Goal: Complete application form

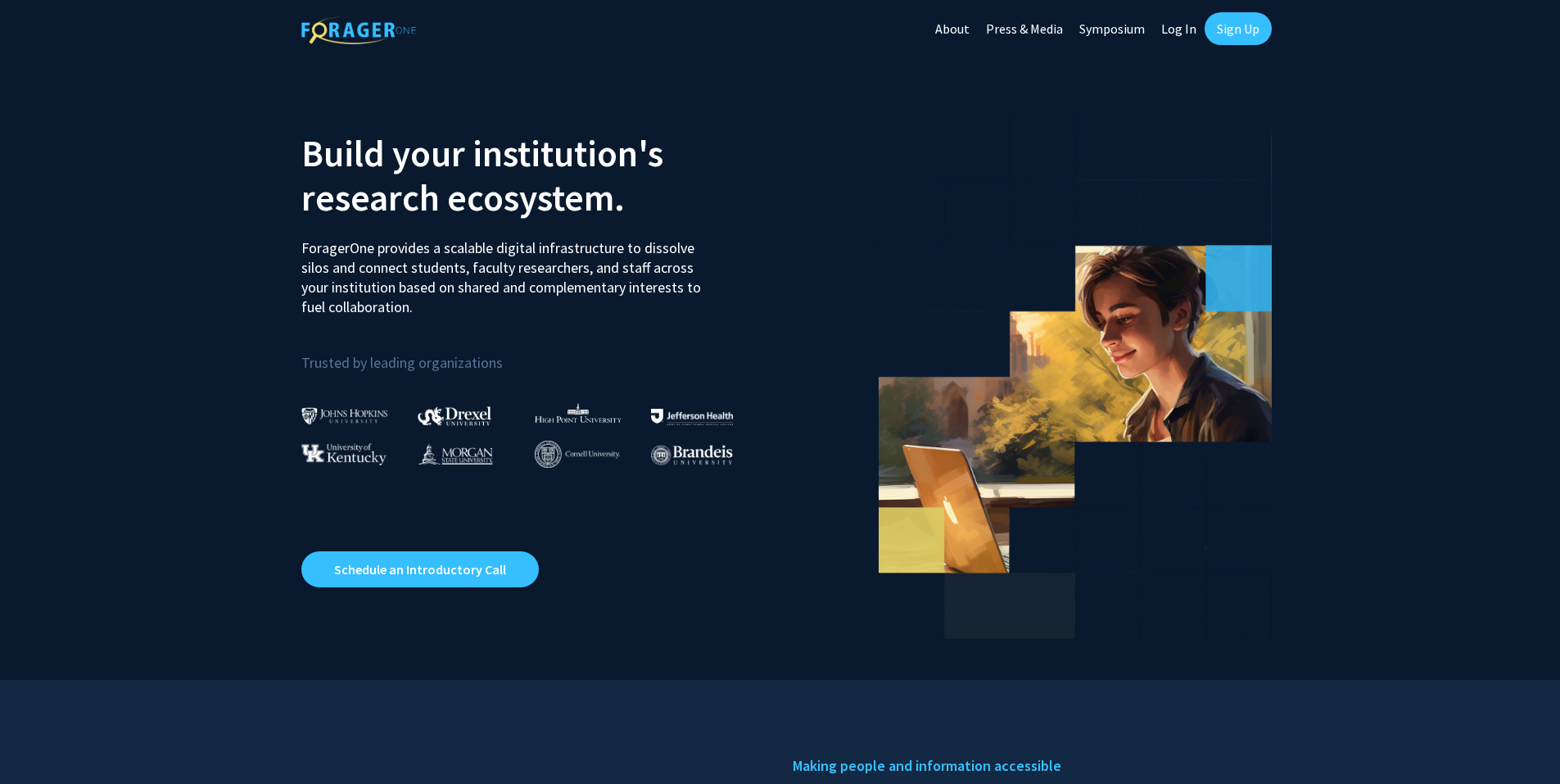
click at [1181, 30] on link "Log In" at bounding box center [1179, 29] width 52 height 57
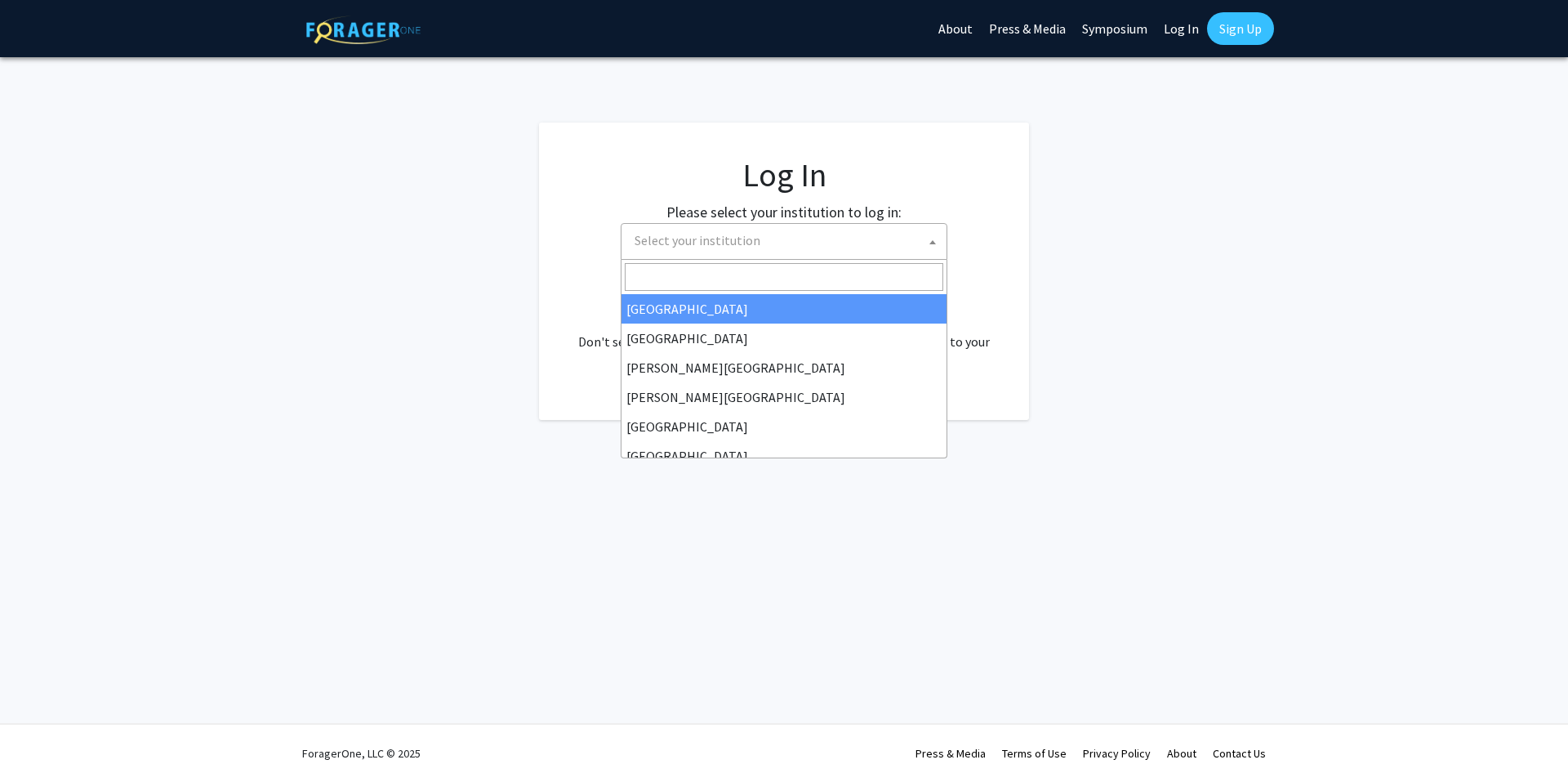
click at [674, 253] on span "Select your institution" at bounding box center [787, 241] width 319 height 34
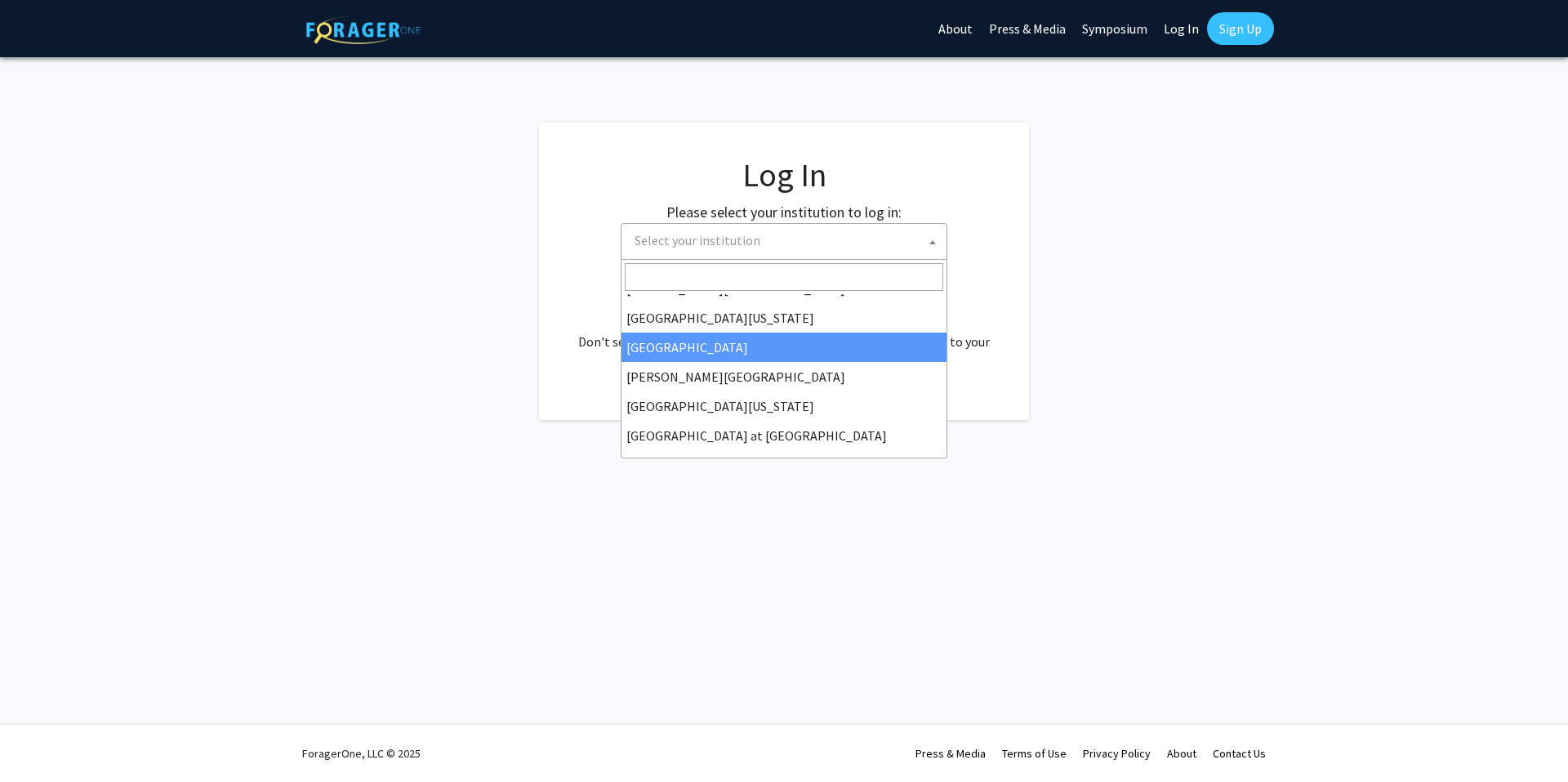
scroll to position [572, 0]
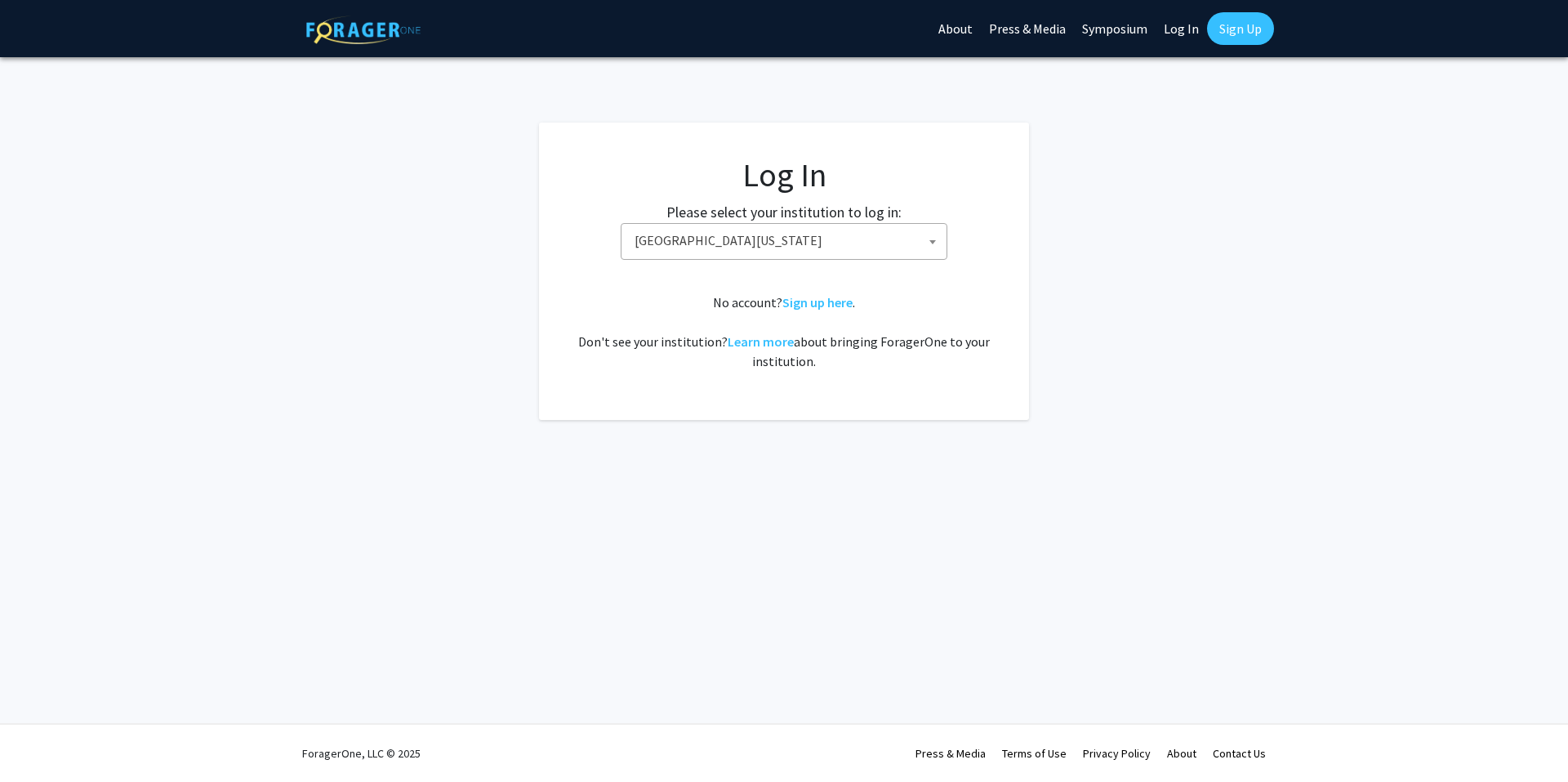
select select "33"
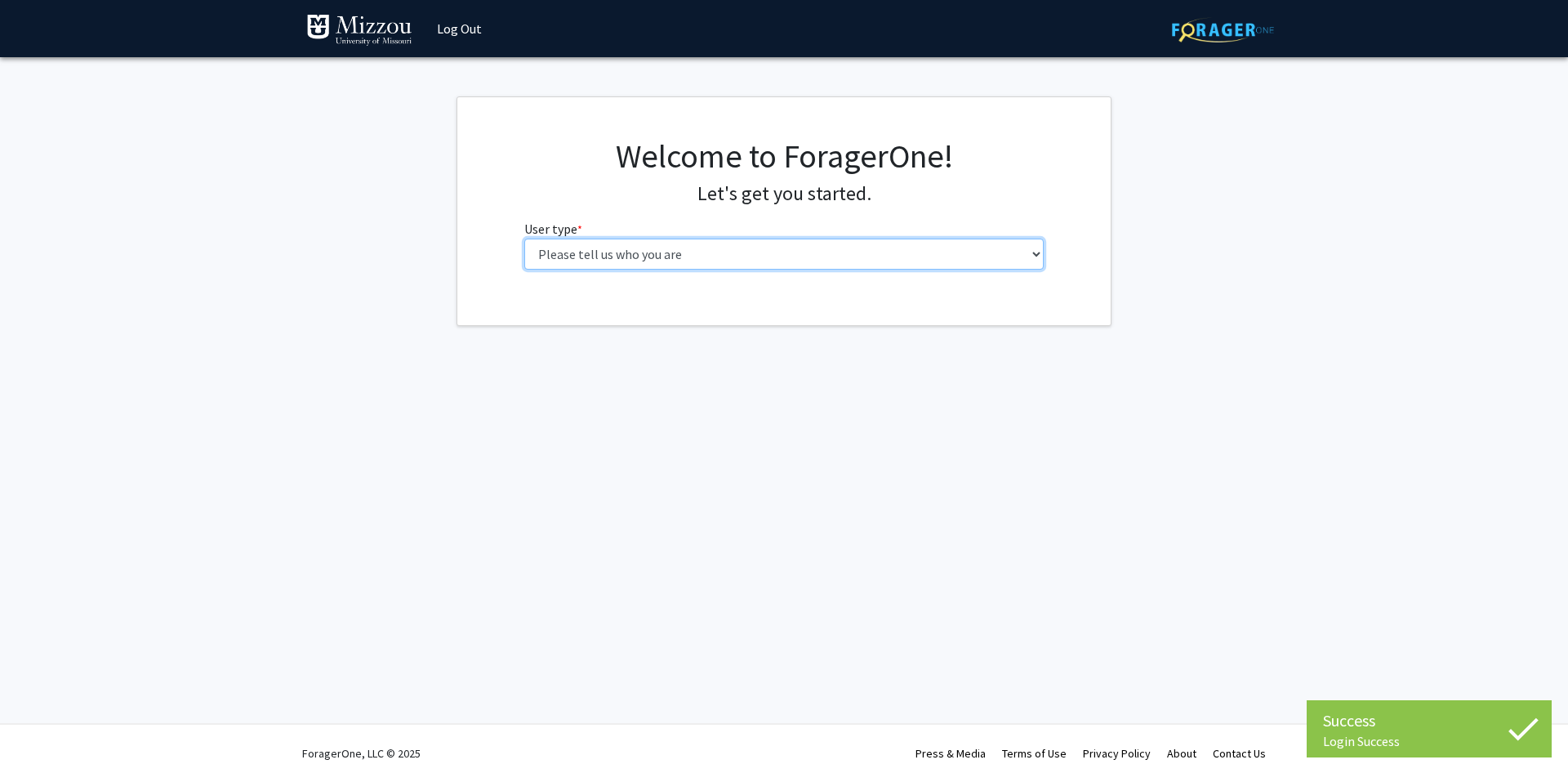
click at [774, 264] on select "Please tell us who you are Undergraduate Student Master's Student Doctoral Cand…" at bounding box center [784, 254] width 520 height 31
select select "6: adminAssistant"
click at [524, 238] on select "Please tell us who you are Undergraduate Student Master's Student Doctoral Cand…" at bounding box center [784, 254] width 520 height 31
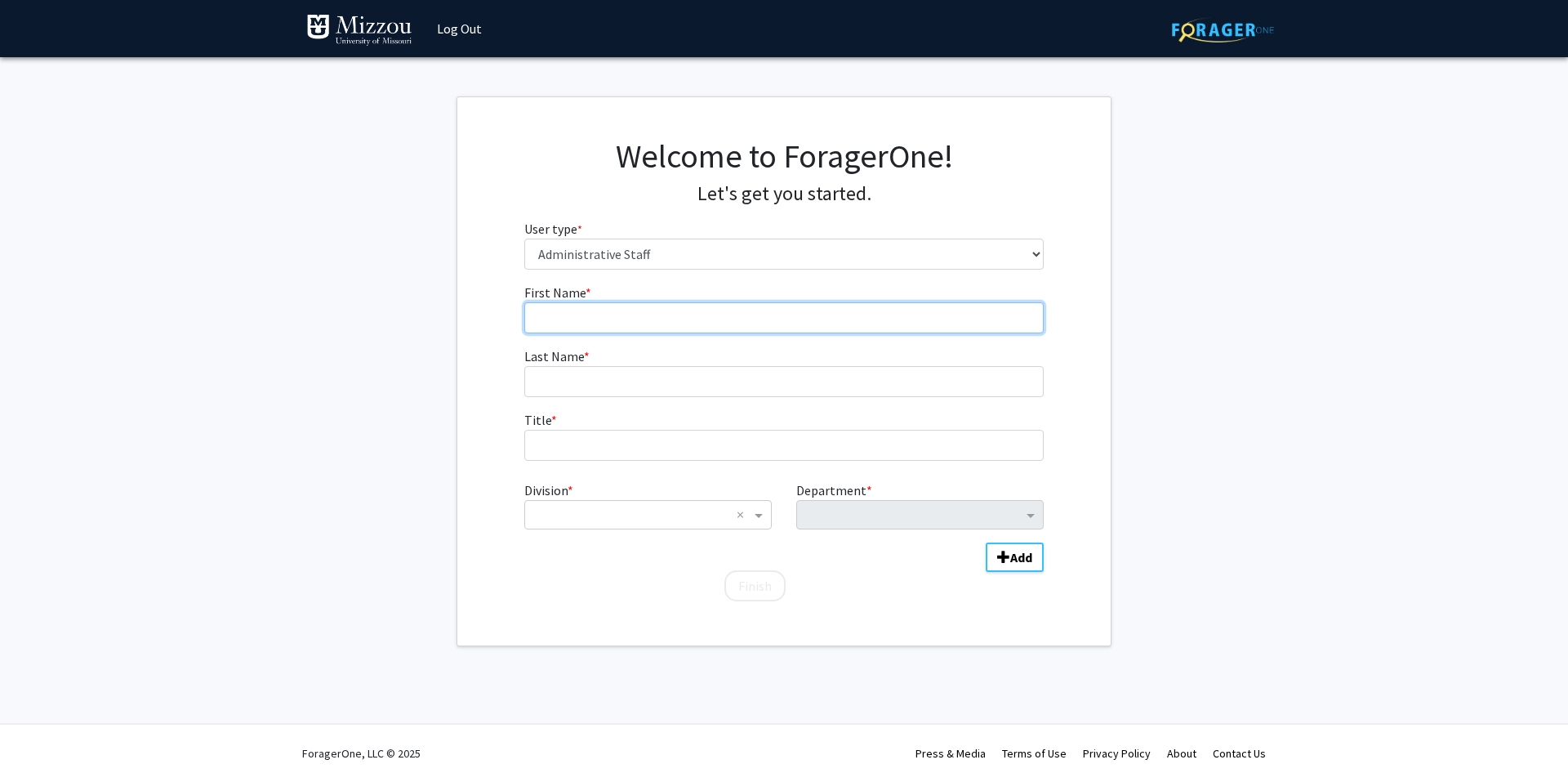
click at [736, 319] on input "First Name * required" at bounding box center [784, 318] width 520 height 31
type input "[PERSON_NAME]"
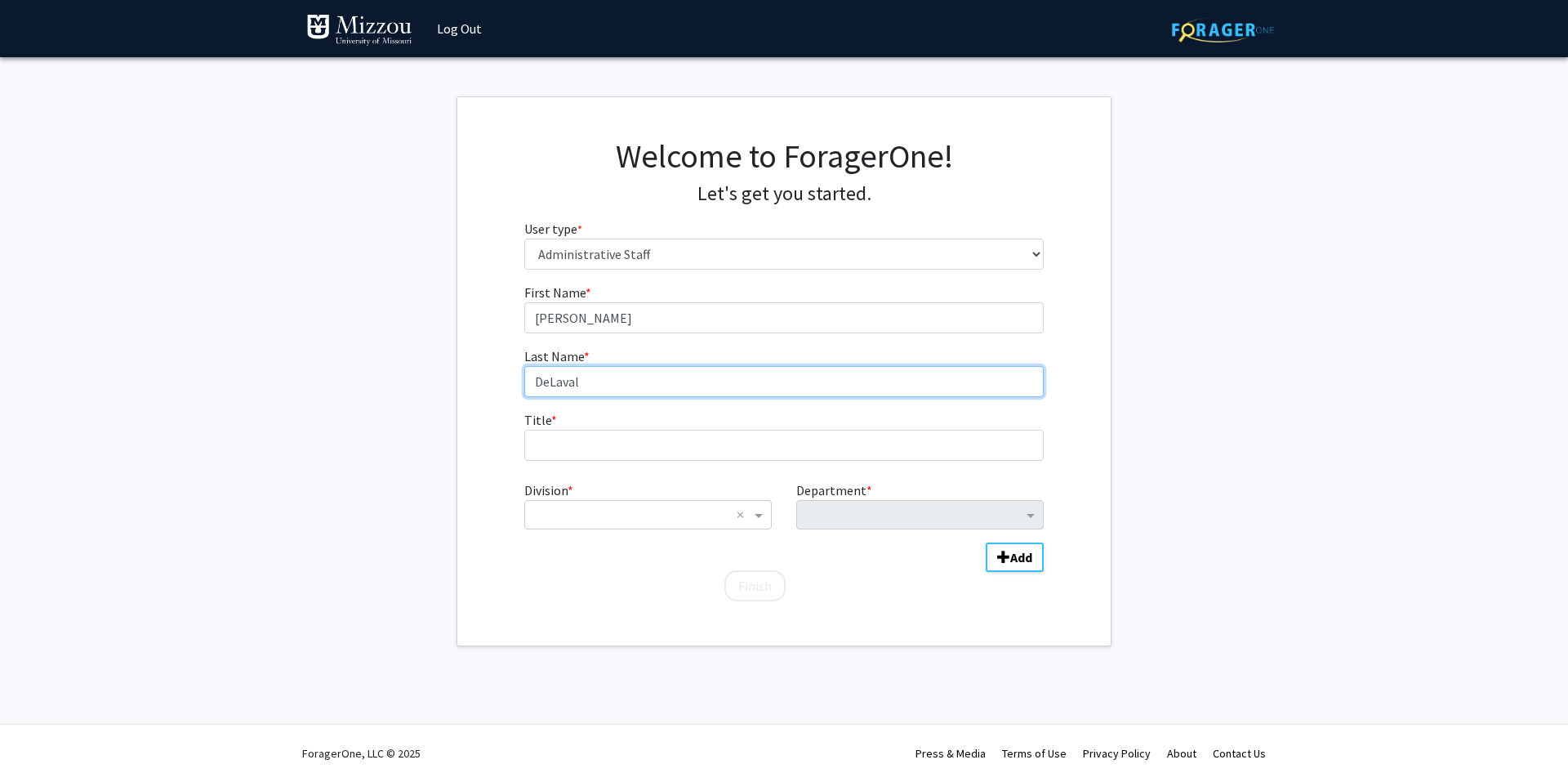
type input "DeLaval"
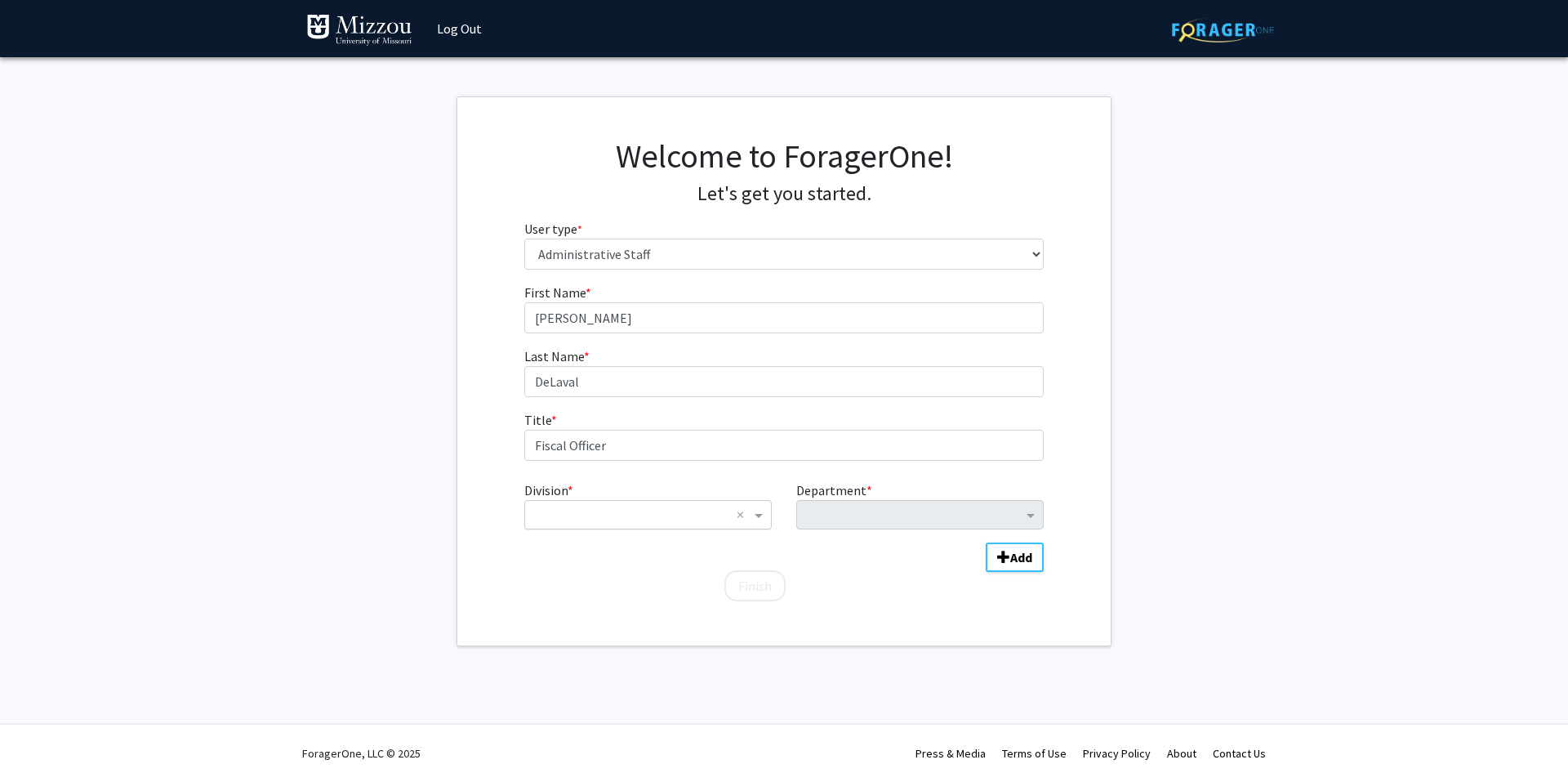
click at [605, 520] on input "Division" at bounding box center [632, 514] width 197 height 20
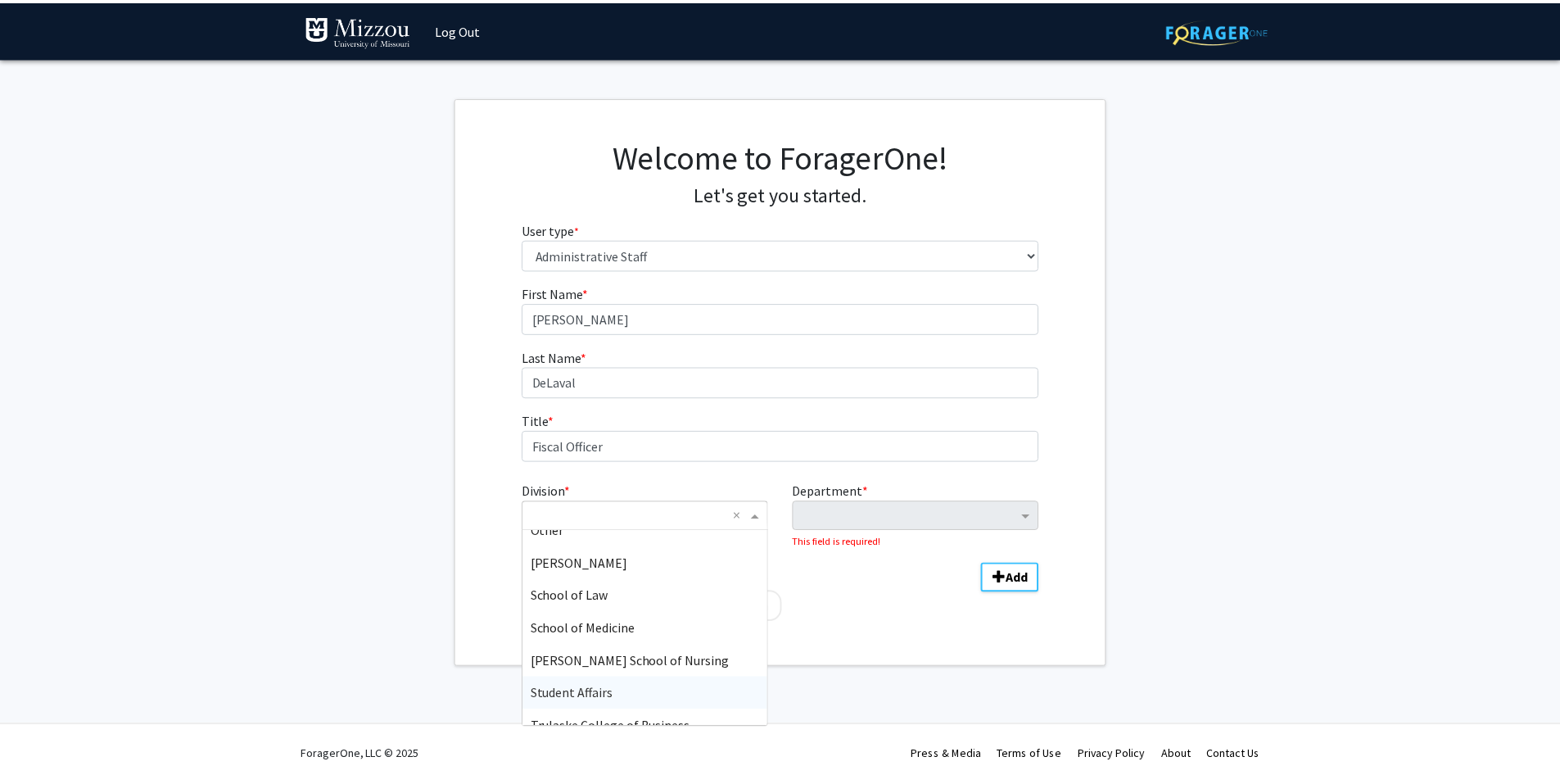
scroll to position [491, 0]
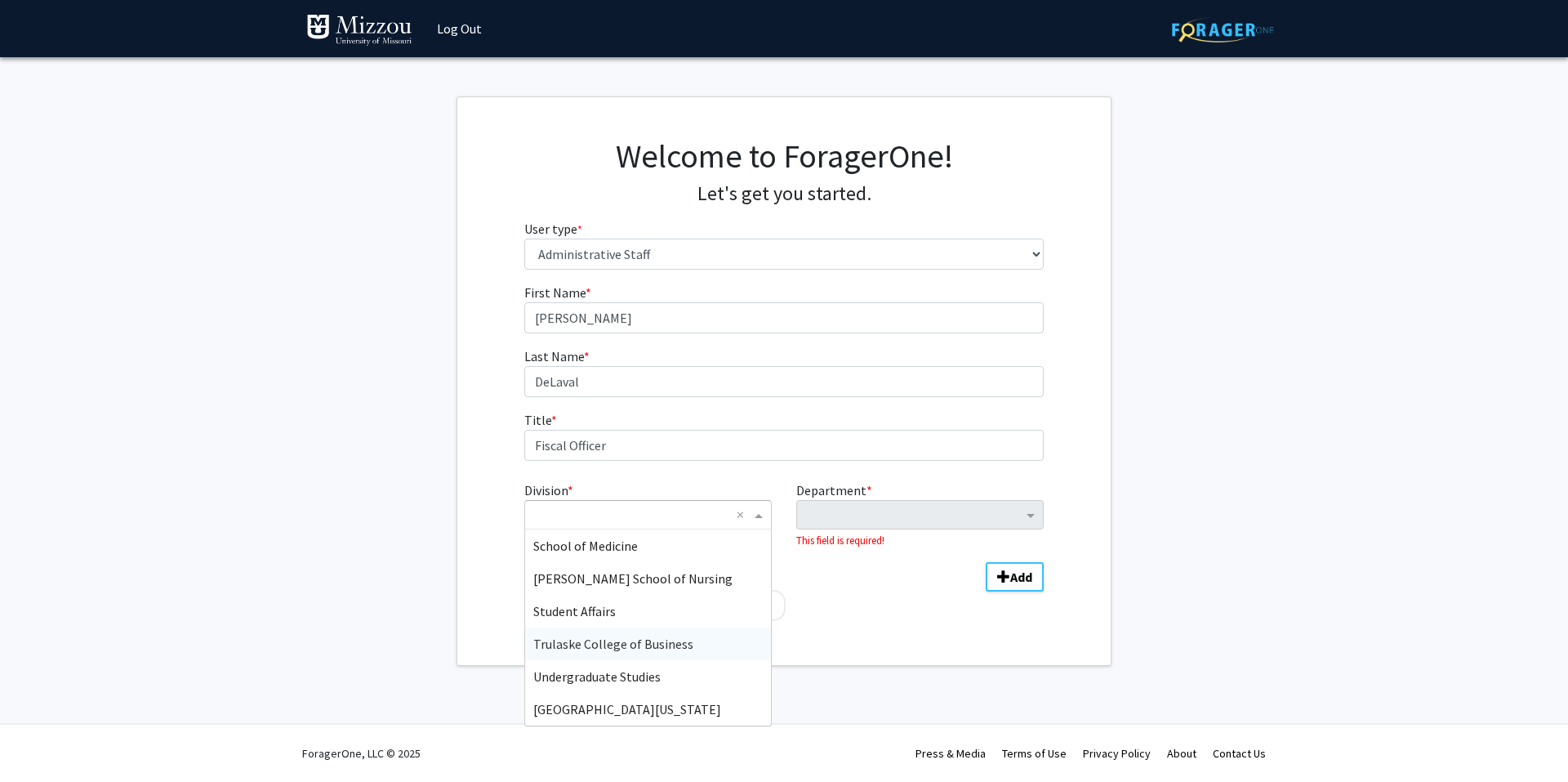
click at [629, 658] on div "Trulaske College of Business" at bounding box center [647, 644] width 245 height 33
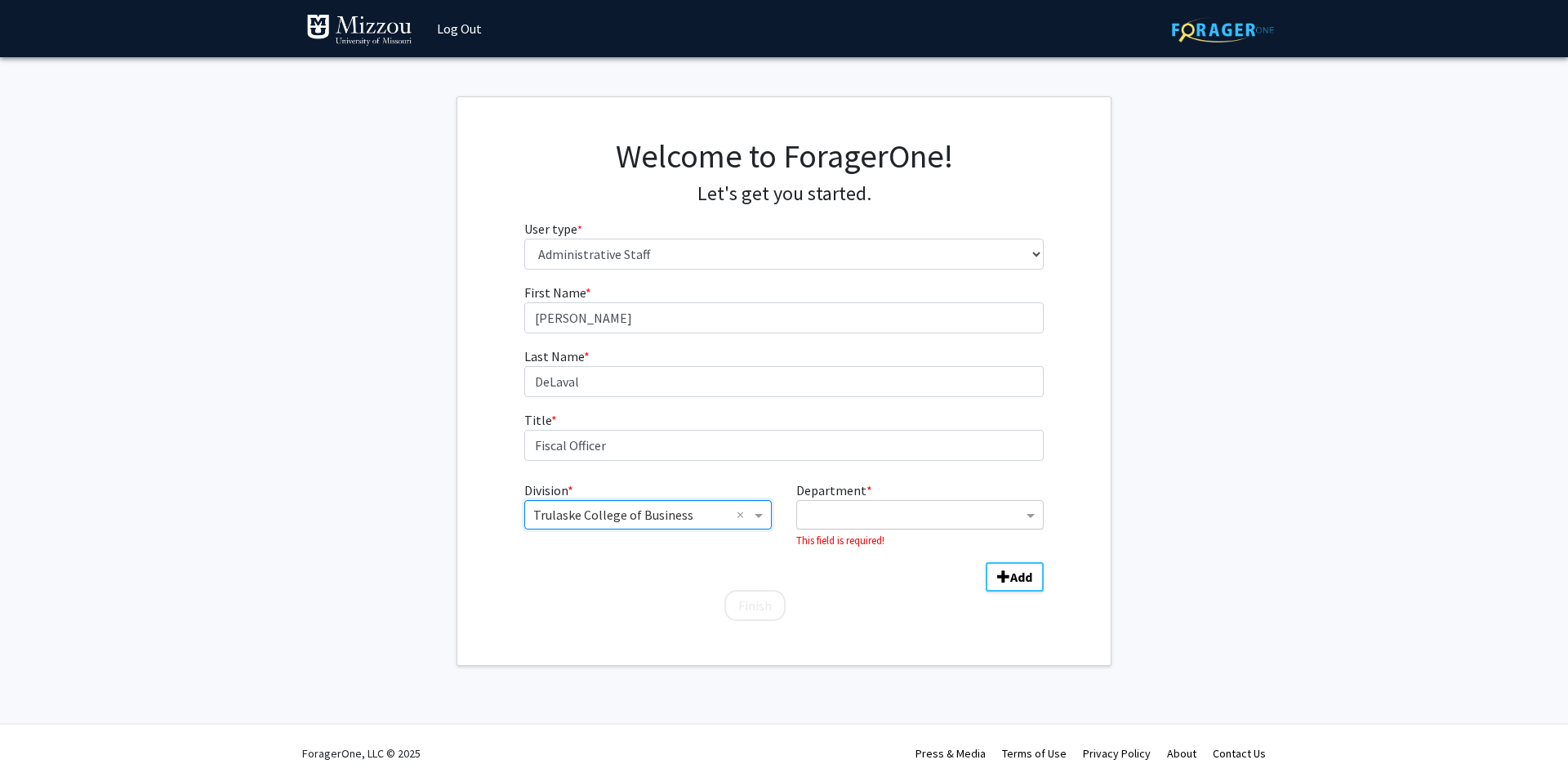
click at [859, 517] on input "Department" at bounding box center [913, 515] width 217 height 20
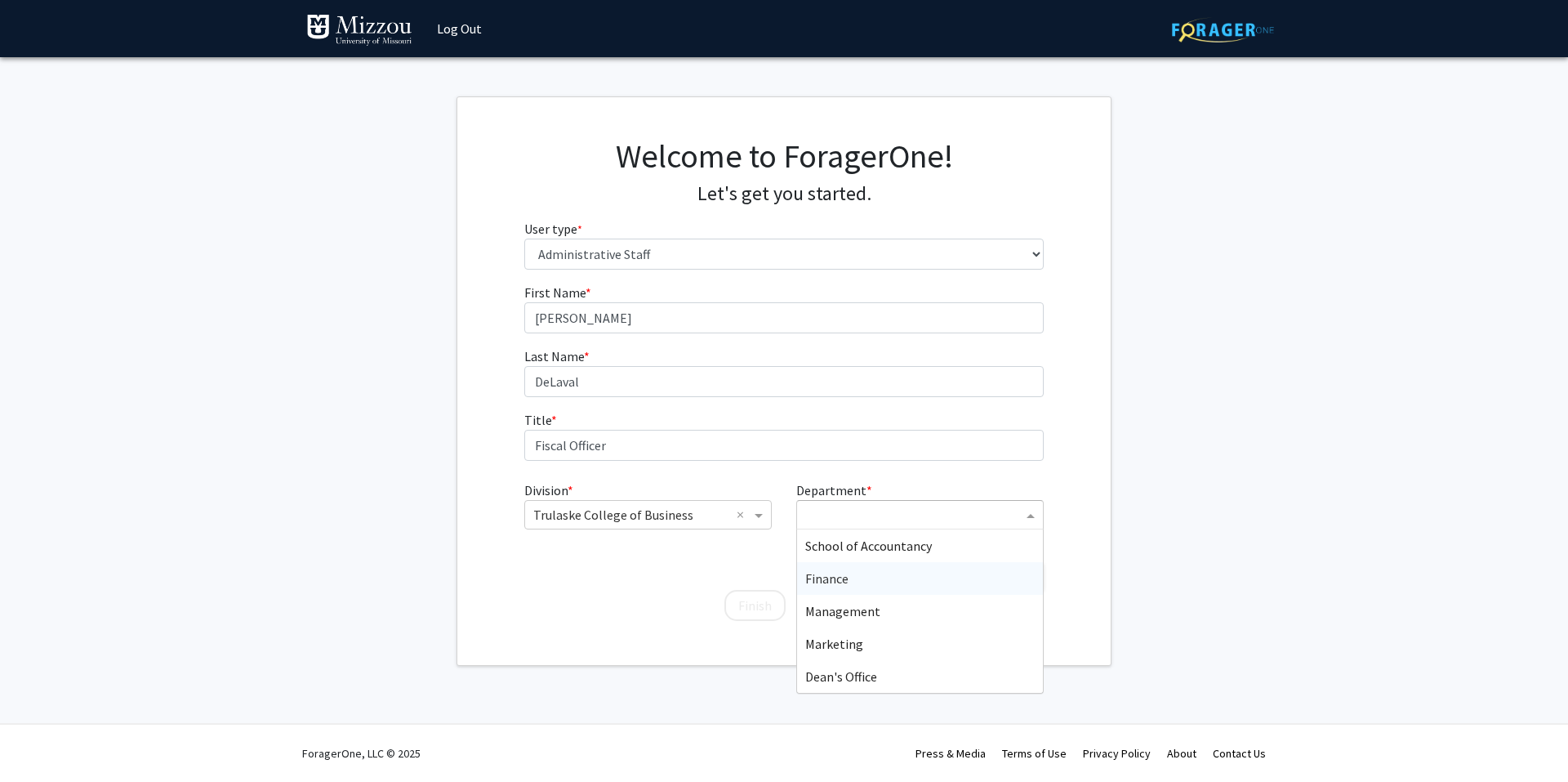
click at [841, 577] on span "Finance" at bounding box center [826, 578] width 43 height 16
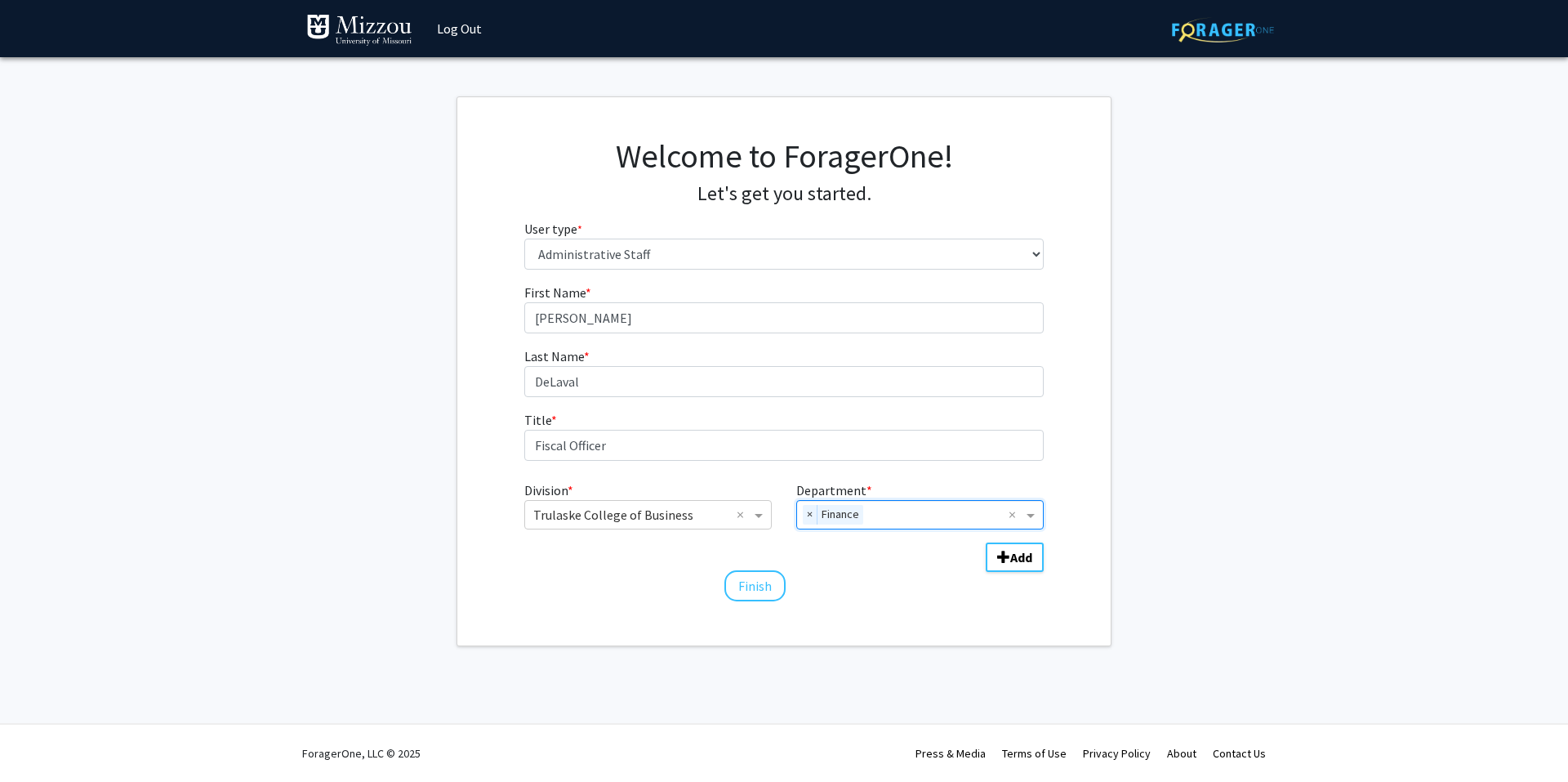
click at [848, 512] on span "Finance" at bounding box center [840, 514] width 46 height 20
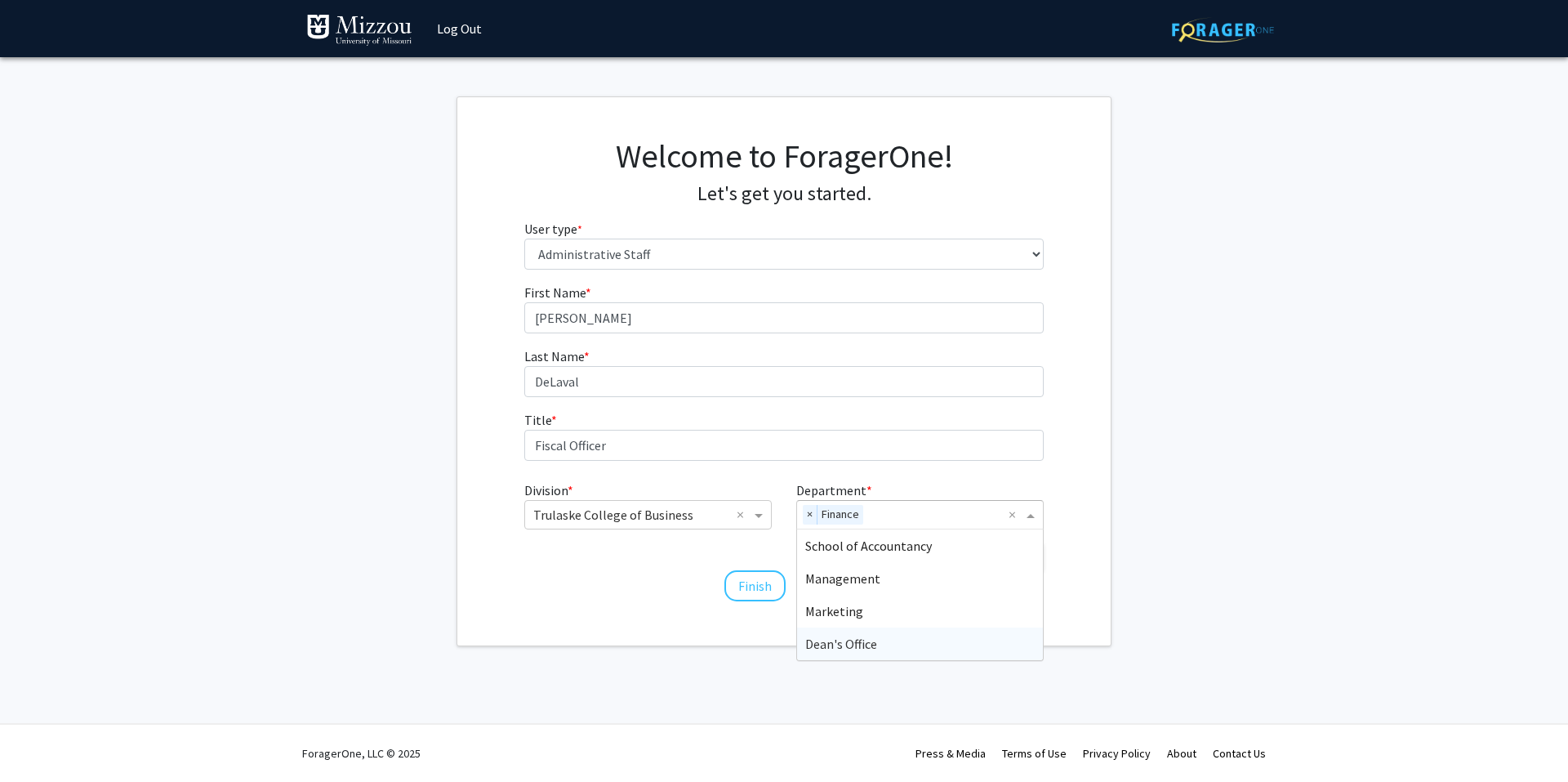
click at [850, 650] on span "Dean's Office" at bounding box center [841, 644] width 72 height 16
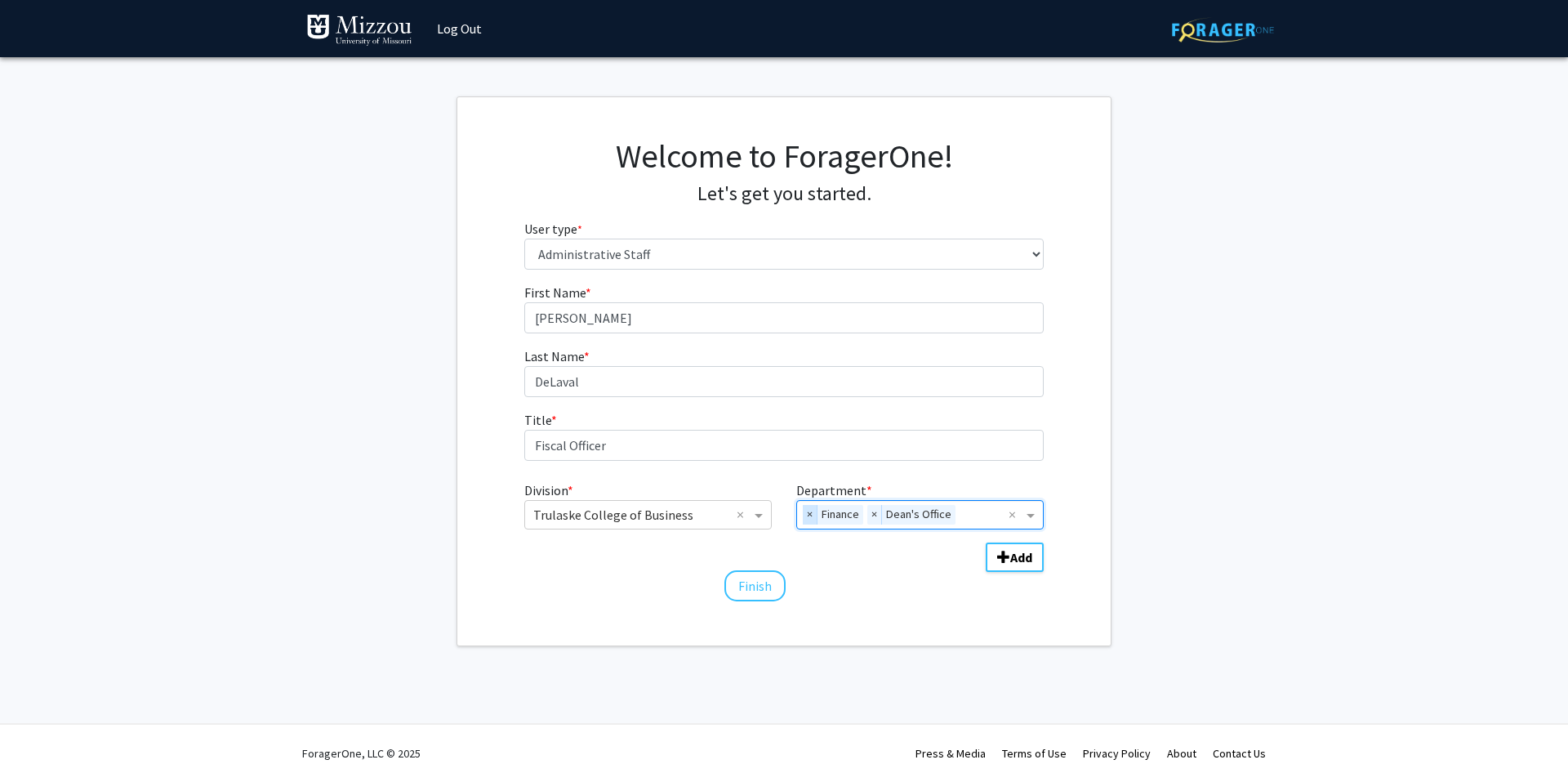
click at [803, 510] on span "×" at bounding box center [809, 514] width 14 height 20
click at [807, 514] on span "×" at bounding box center [809, 514] width 14 height 20
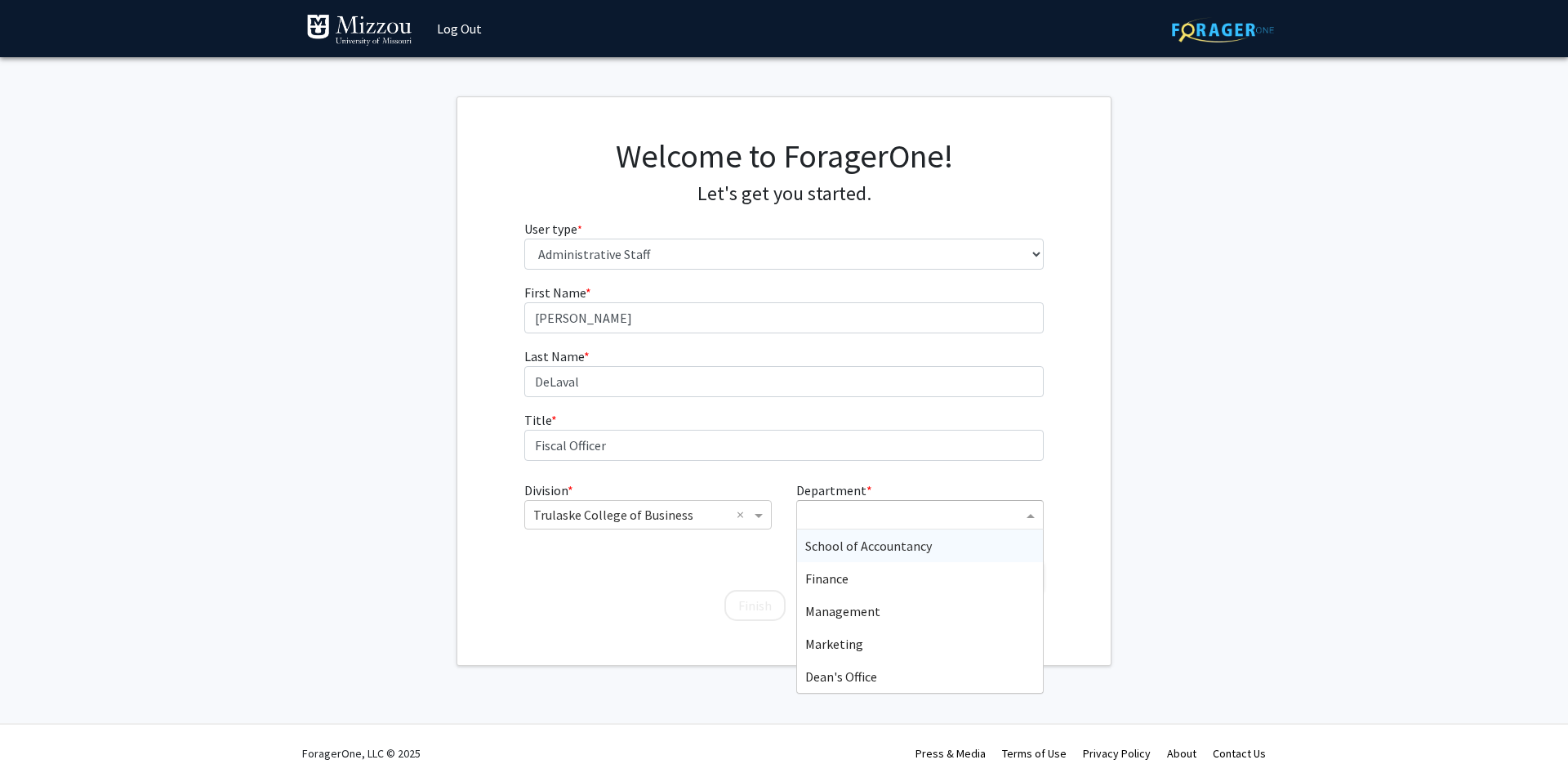
click at [1019, 514] on input "Department" at bounding box center [913, 515] width 217 height 20
click at [848, 675] on span "Dean's Office" at bounding box center [841, 677] width 72 height 16
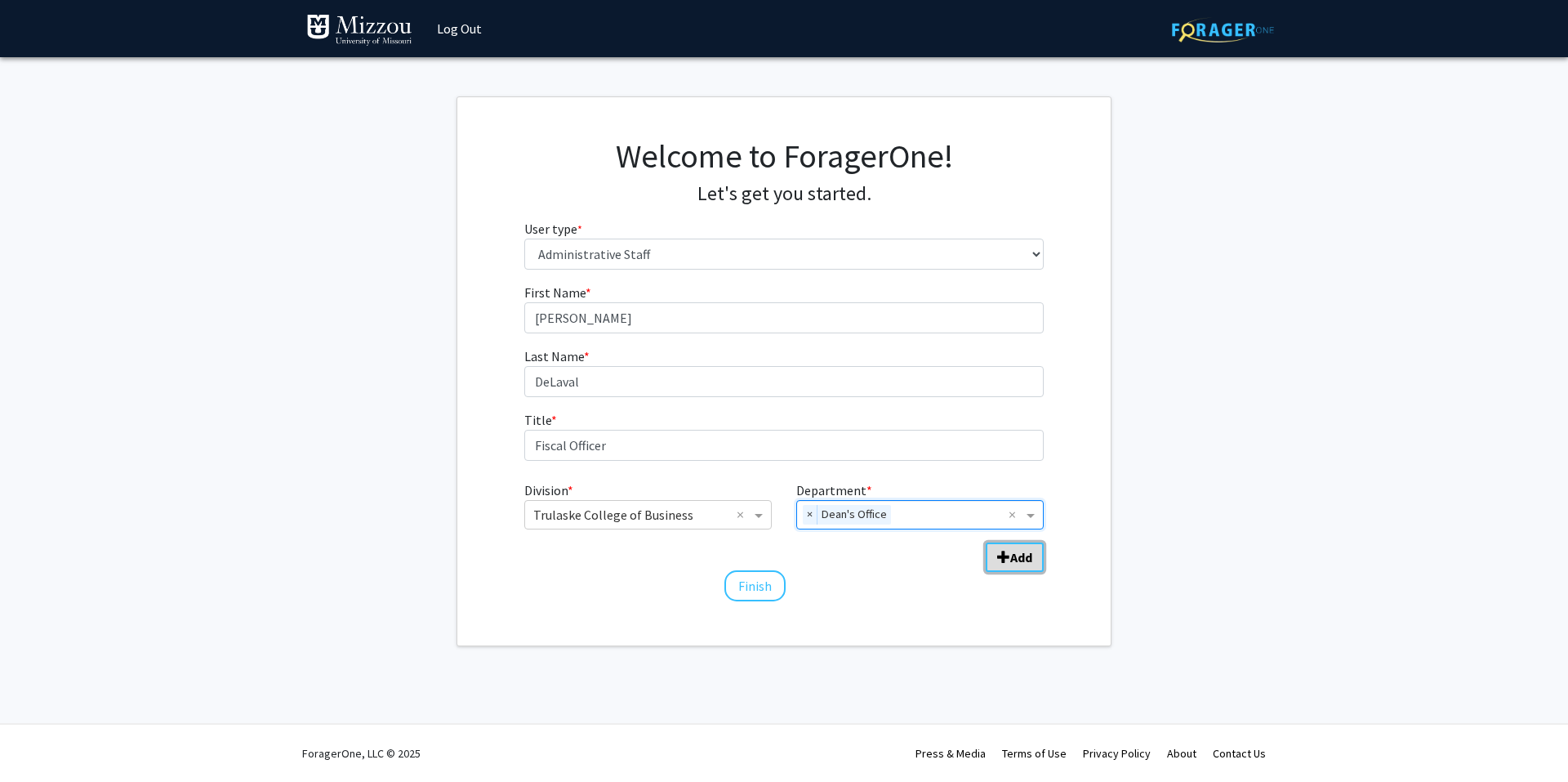
click at [1023, 558] on b "Add" at bounding box center [1021, 557] width 22 height 16
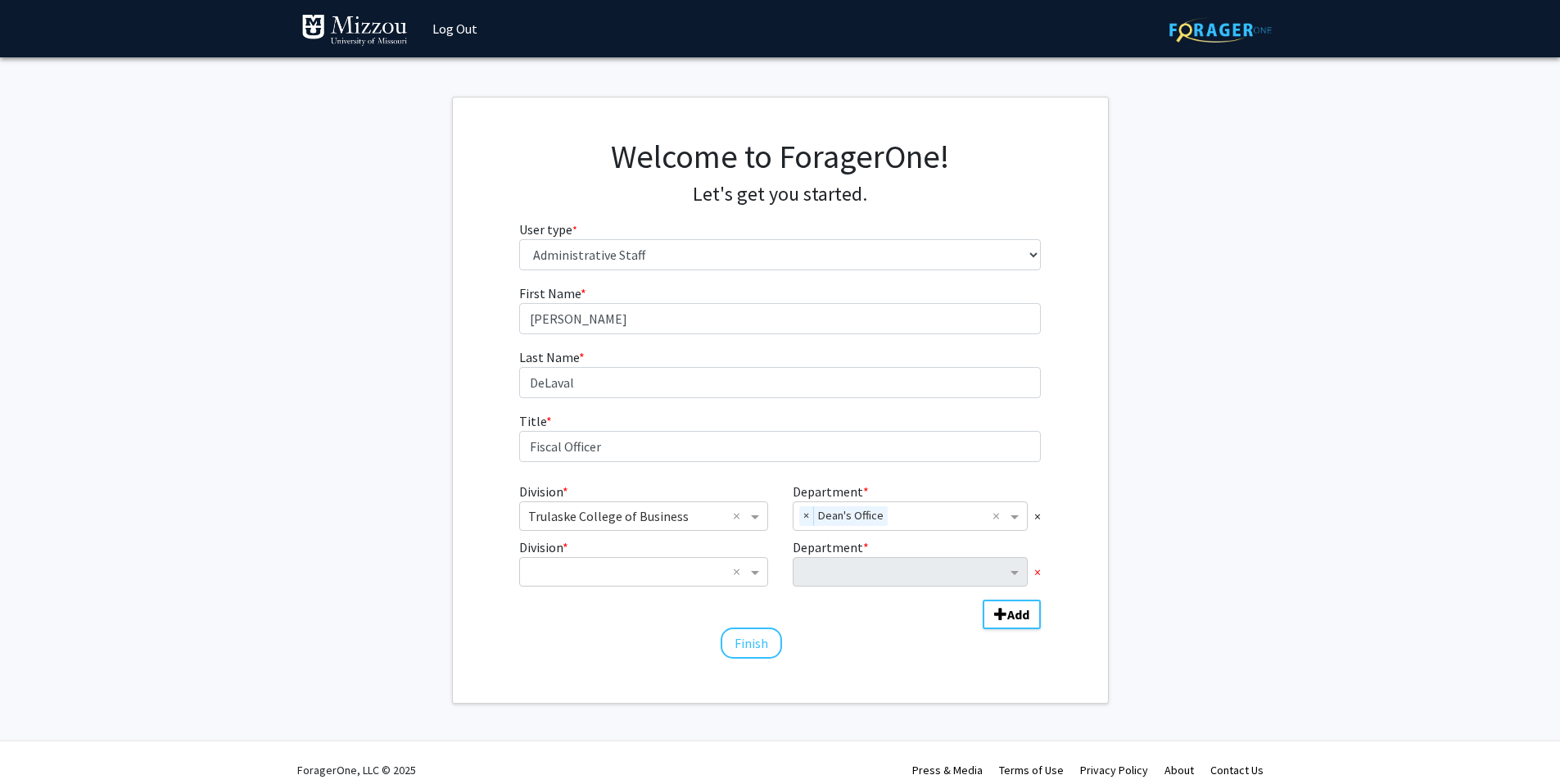
click at [1035, 569] on span "×" at bounding box center [1037, 572] width 6 height 20
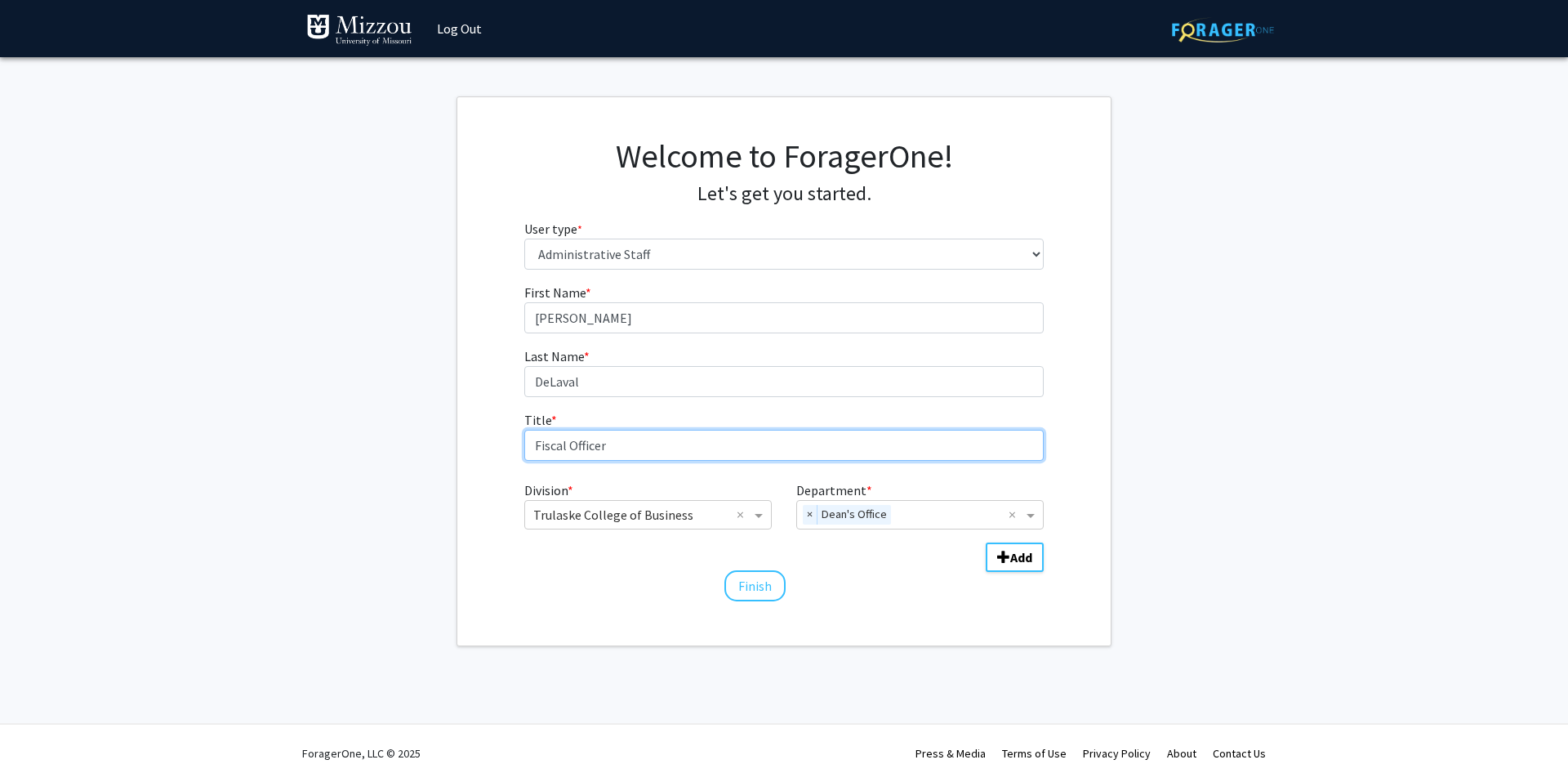
click at [569, 441] on input "Fiscal Officer" at bounding box center [784, 445] width 520 height 31
type input "Fiscal Support Officer"
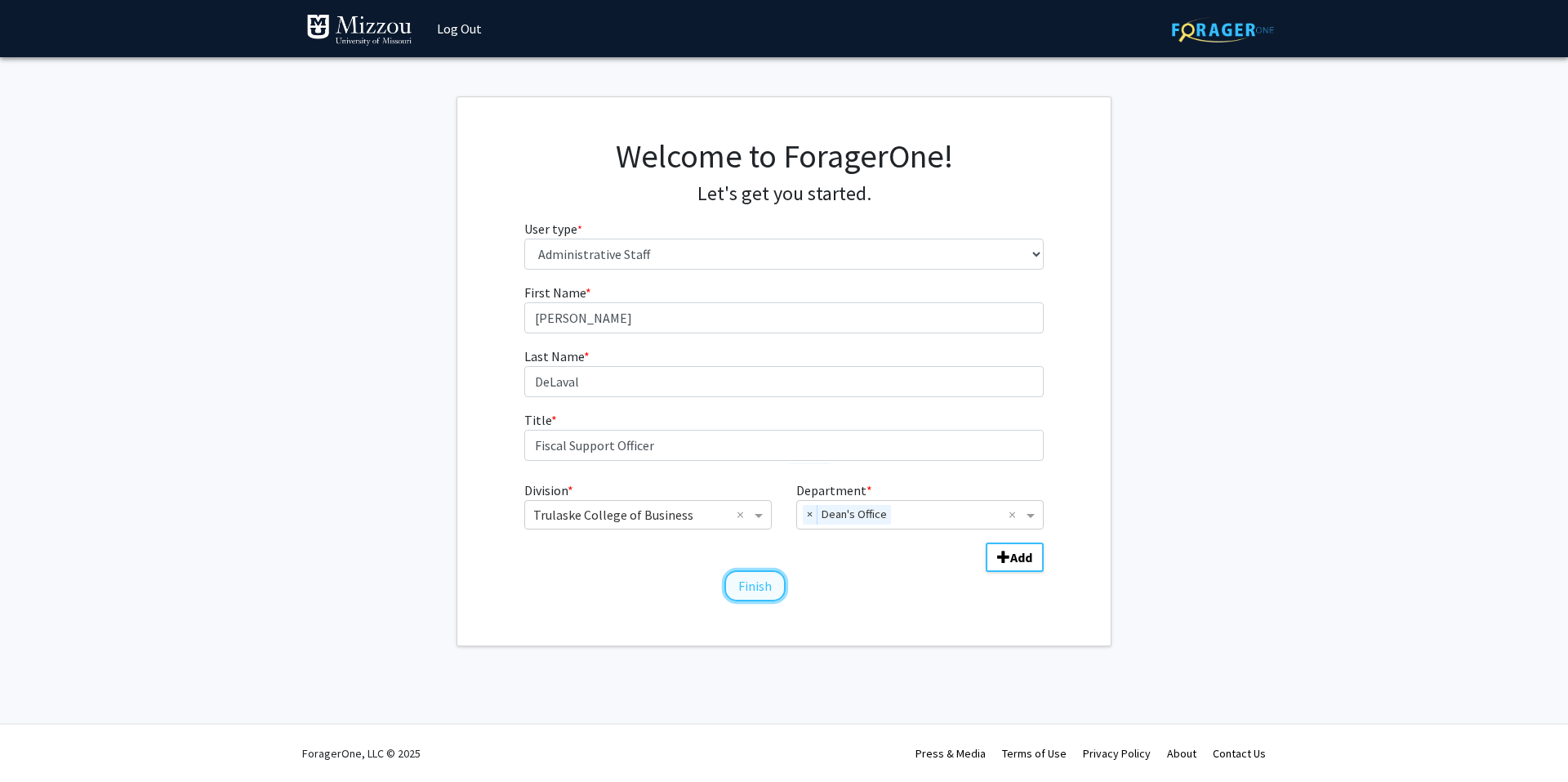
click at [756, 586] on button "Finish" at bounding box center [755, 586] width 62 height 31
